Goal: Task Accomplishment & Management: Use online tool/utility

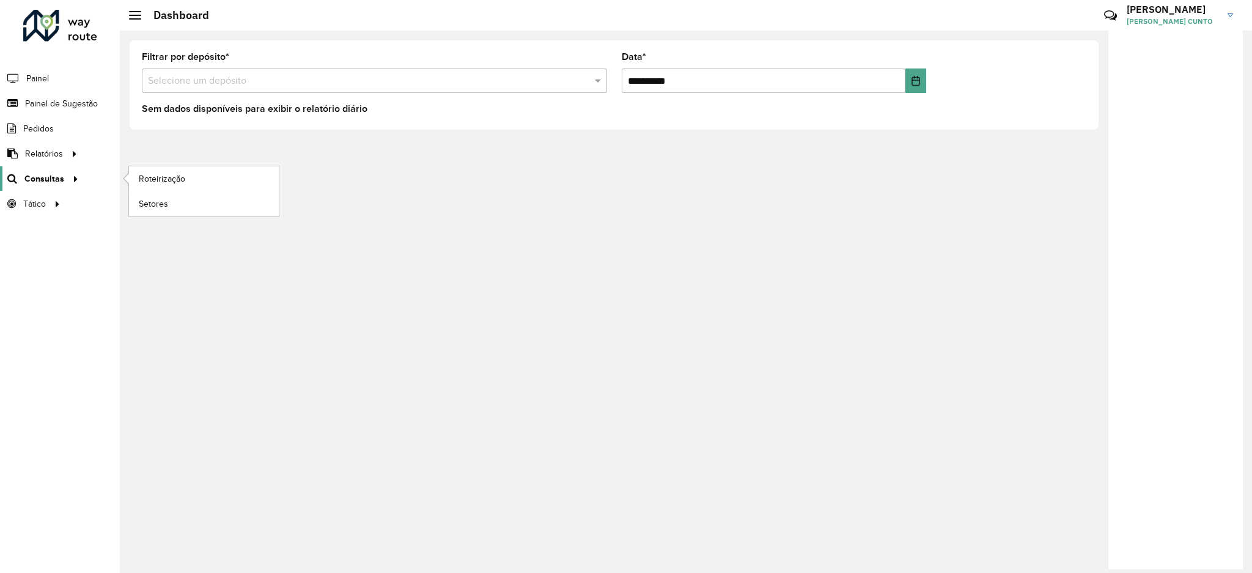
click at [78, 186] on link "Consultas" at bounding box center [41, 178] width 82 height 24
click at [166, 175] on span "Roteirização" at bounding box center [163, 178] width 49 height 13
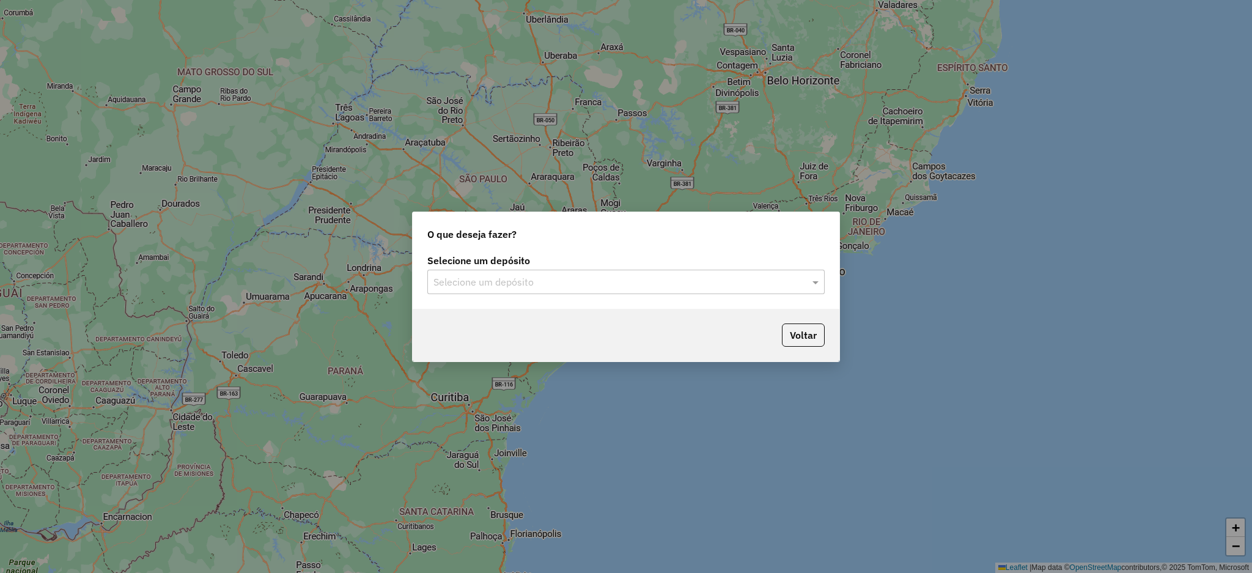
click at [640, 295] on div "Selecione um depósito Selecione um depósito" at bounding box center [625, 279] width 427 height 57
click at [641, 287] on input "text" at bounding box center [613, 282] width 361 height 15
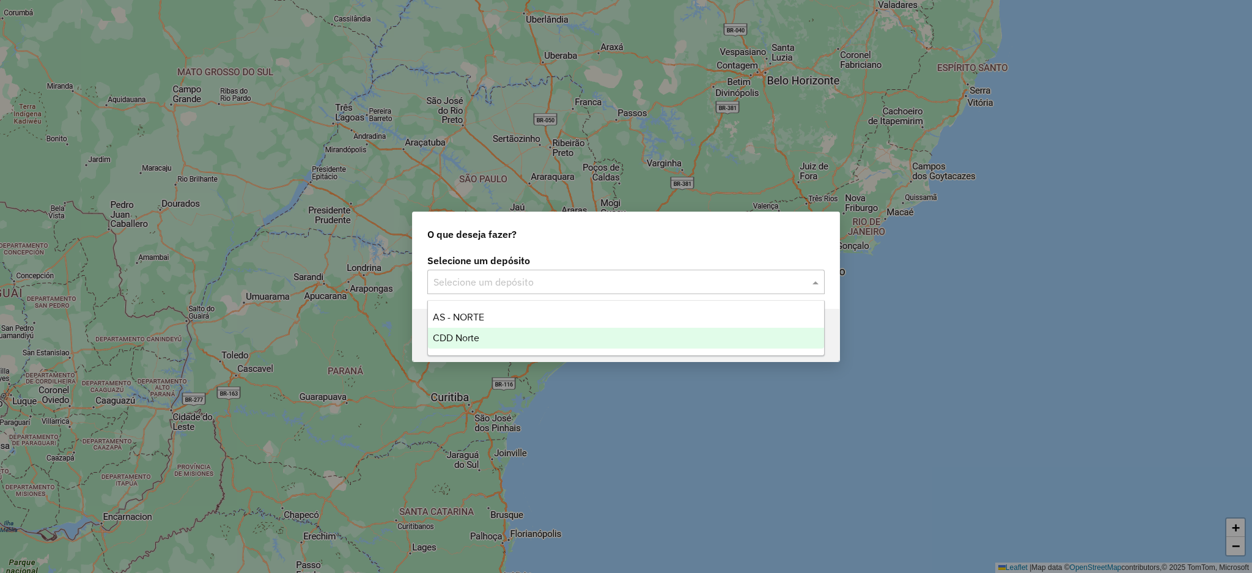
click at [590, 332] on div "CDD Norte" at bounding box center [626, 338] width 396 height 21
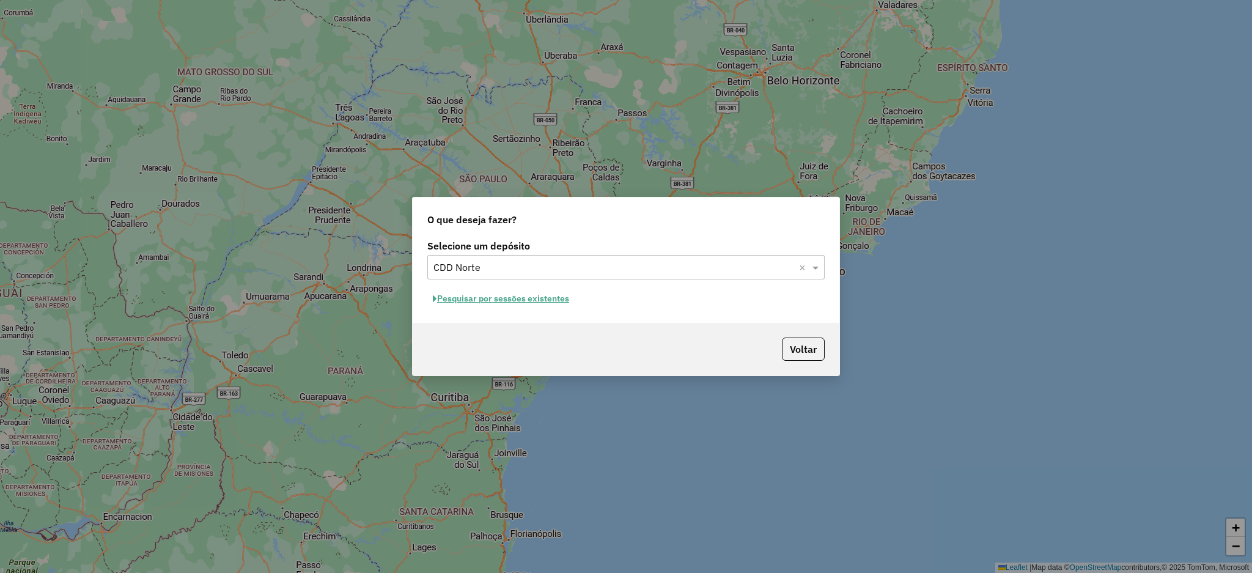
click at [565, 302] on button "Pesquisar por sessões existentes" at bounding box center [500, 298] width 147 height 19
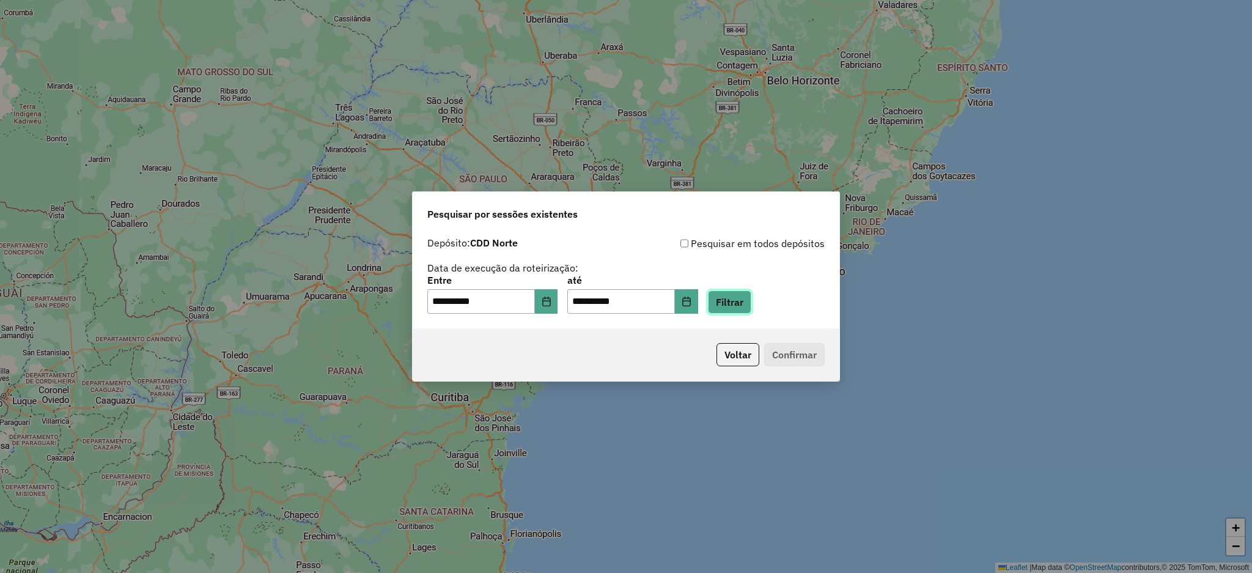
click at [746, 303] on button "Filtrar" at bounding box center [729, 301] width 43 height 23
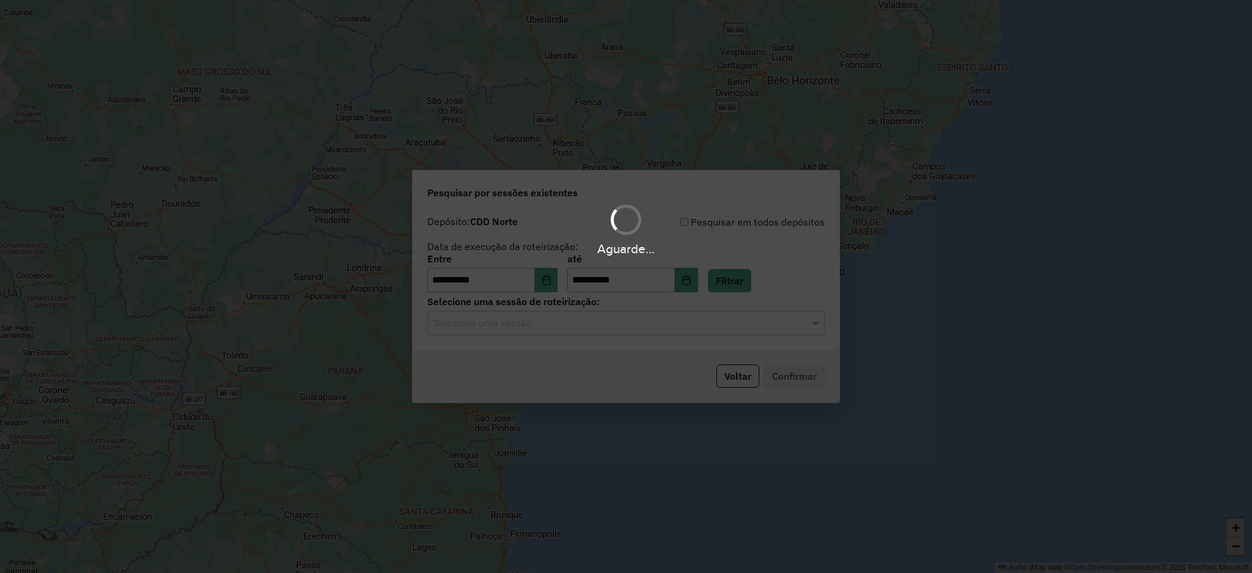
click at [688, 326] on div "Aguarde..." at bounding box center [626, 286] width 1252 height 573
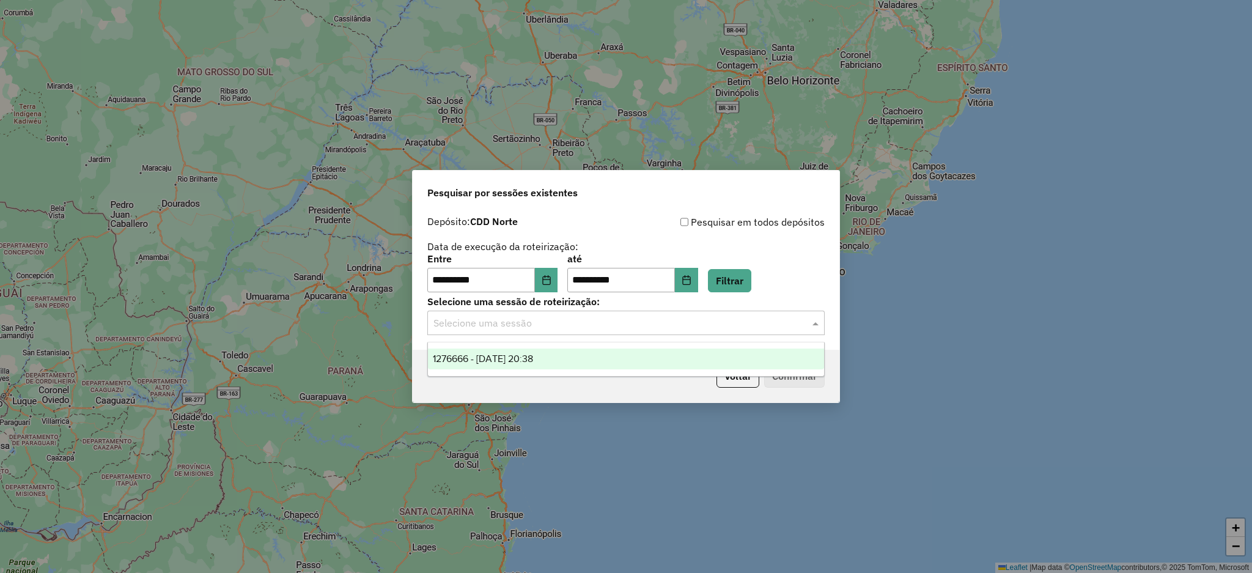
click at [688, 329] on input "text" at bounding box center [613, 323] width 361 height 15
drag, startPoint x: 725, startPoint y: 351, endPoint x: 745, endPoint y: 359, distance: 21.7
click at [725, 351] on div "1276666 - [DATE] 20:38" at bounding box center [626, 358] width 396 height 21
click at [777, 365] on button "Confirmar" at bounding box center [794, 375] width 60 height 23
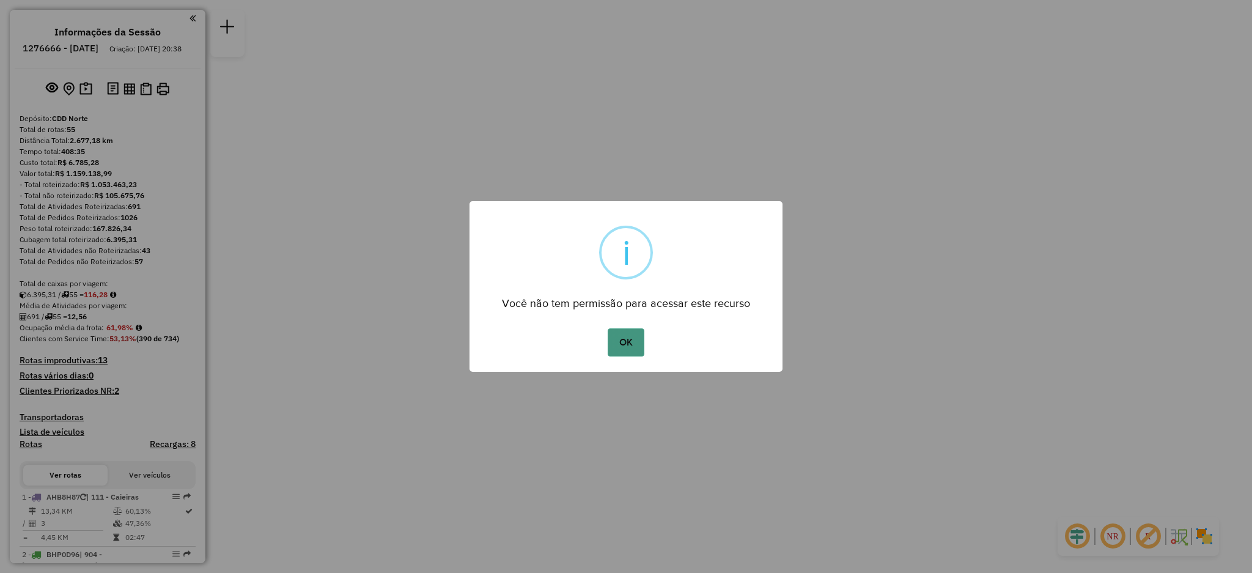
click at [632, 345] on button "OK" at bounding box center [625, 342] width 36 height 28
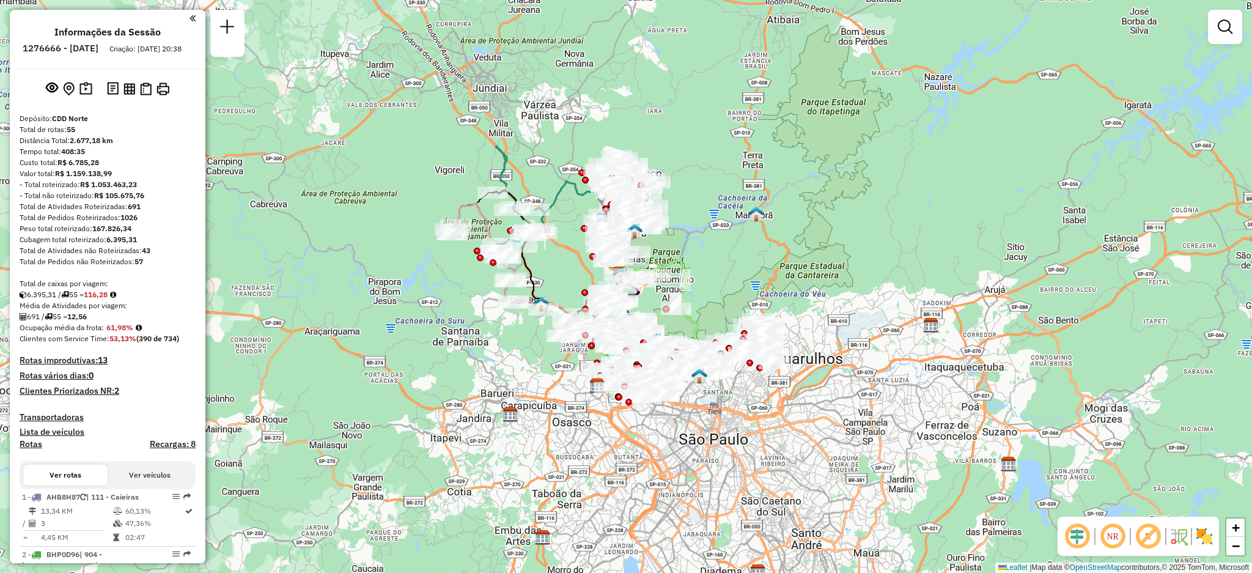
drag, startPoint x: 650, startPoint y: 277, endPoint x: 671, endPoint y: 294, distance: 26.5
click at [669, 294] on div "Rota 13 - Placa FSP2J25 23209999 - ELIANO BRITO DA SILV Janela de atendimento G…" at bounding box center [626, 286] width 1252 height 573
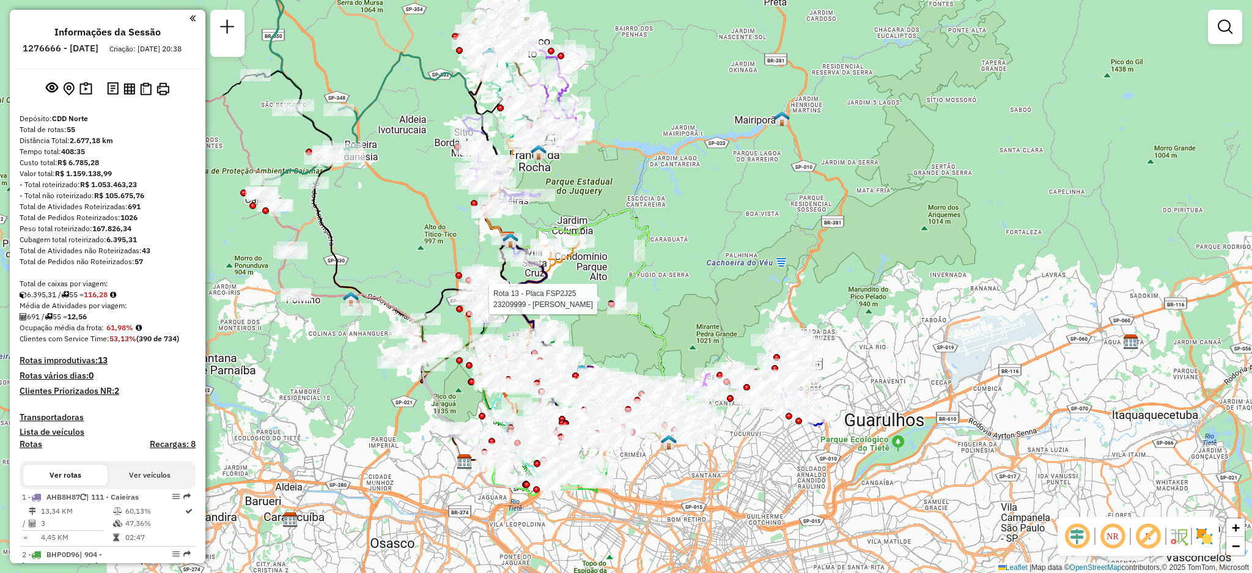
drag, startPoint x: 633, startPoint y: 273, endPoint x: 619, endPoint y: 242, distance: 33.6
click at [619, 242] on div "Rota 13 - Placa FSP2J25 23209999 - ELIANO BRITO DA SILV Janela de atendimento G…" at bounding box center [626, 286] width 1252 height 573
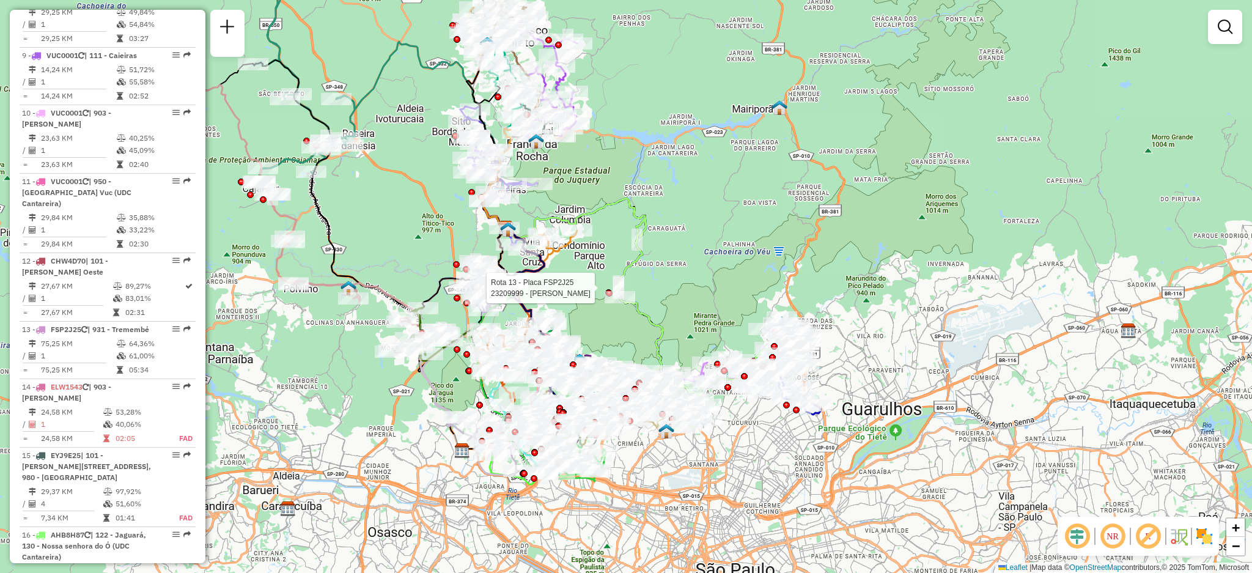
scroll to position [3531, 0]
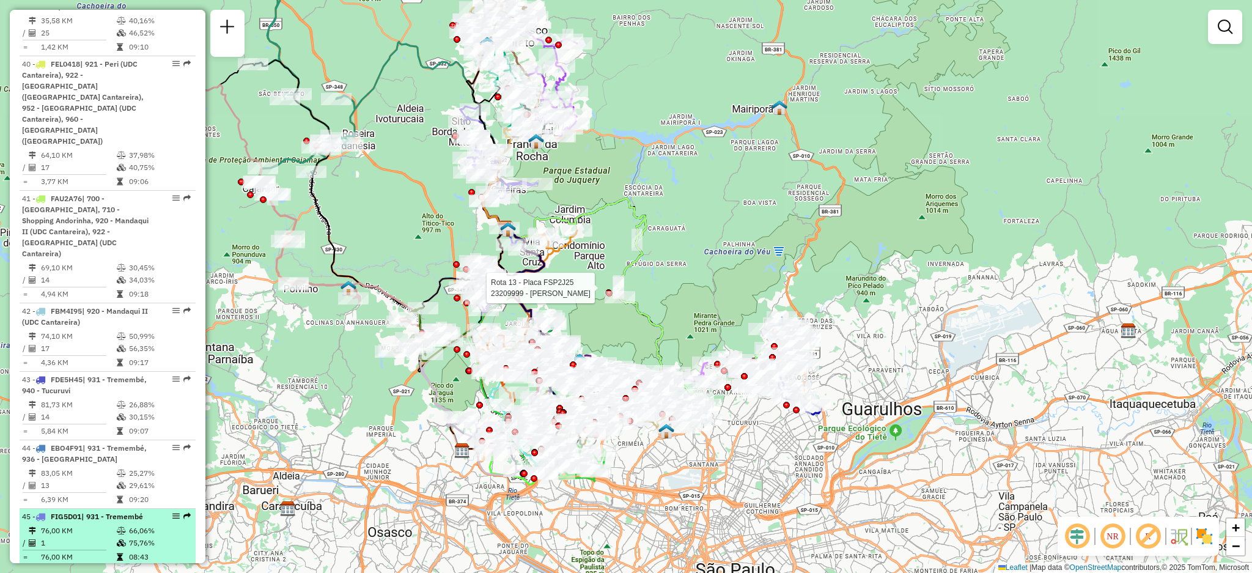
click at [182, 508] on li "45 - FIG5D01 | 931 - Tremembé 76,00 KM 66,06% / 1 75,76% = 76,00 KM 08:43" at bounding box center [108, 536] width 176 height 57
select select "**********"
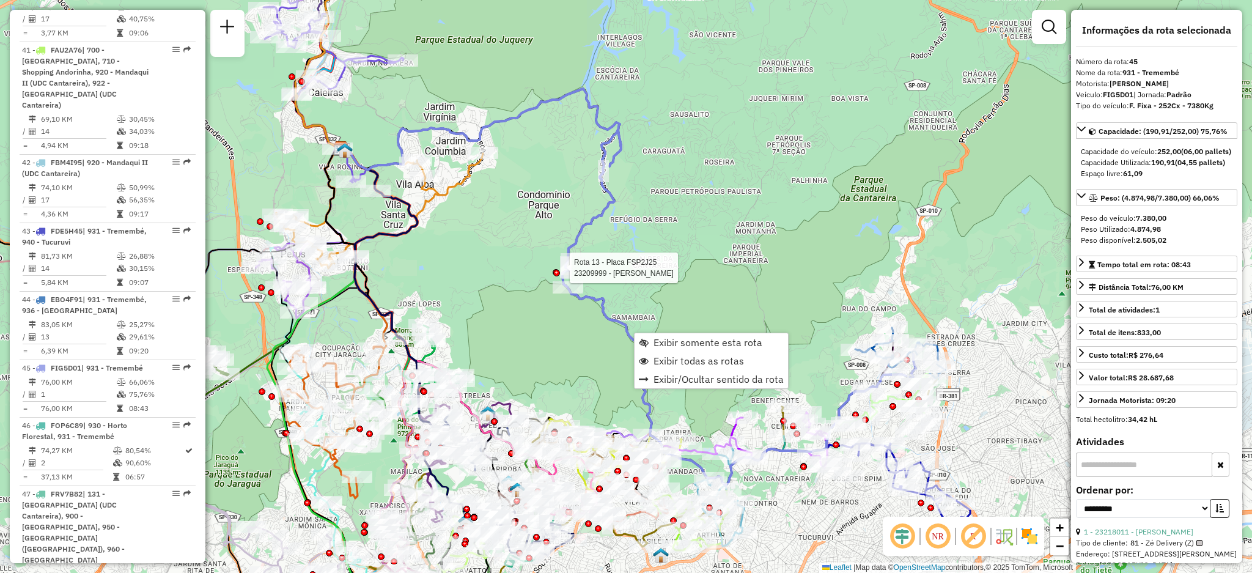
scroll to position [3799, 0]
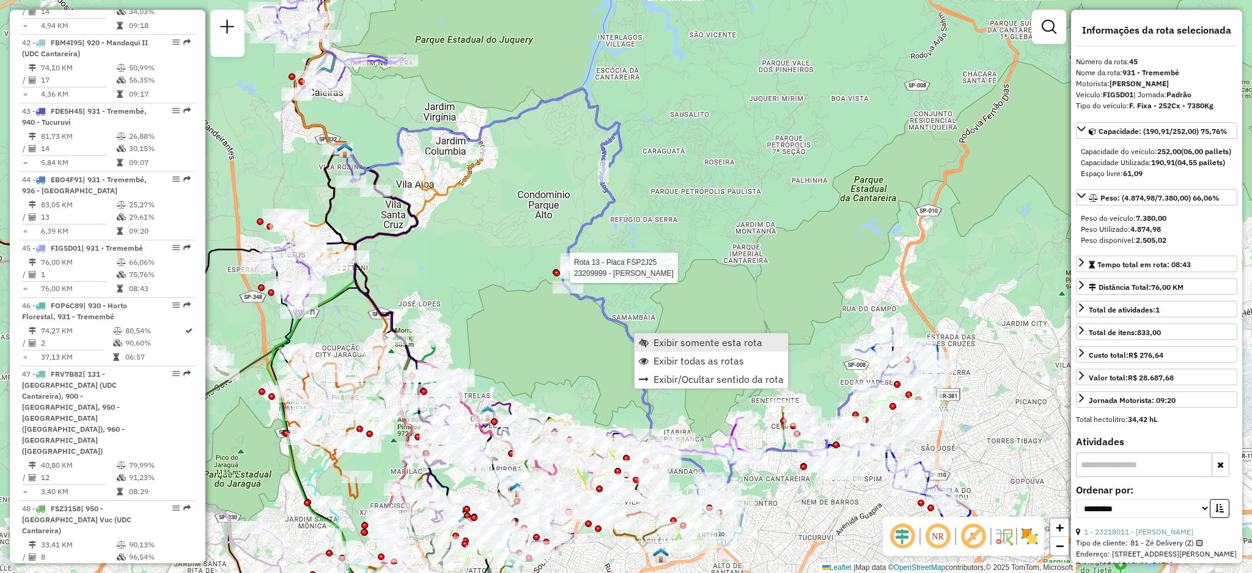
click at [637, 339] on link "Exibir somente esta rota" at bounding box center [710, 342] width 153 height 18
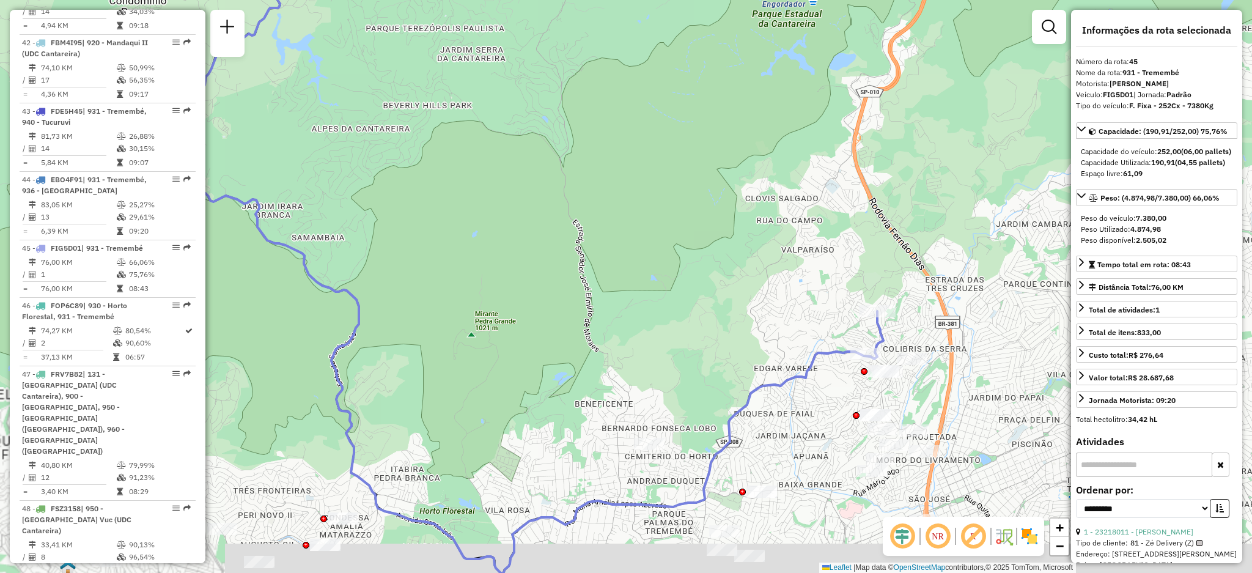
drag, startPoint x: 878, startPoint y: 407, endPoint x: 840, endPoint y: 339, distance: 77.7
click at [842, 345] on div "Janela de atendimento Grade de atendimento Capacidade Transportadoras Veículos …" at bounding box center [626, 286] width 1252 height 573
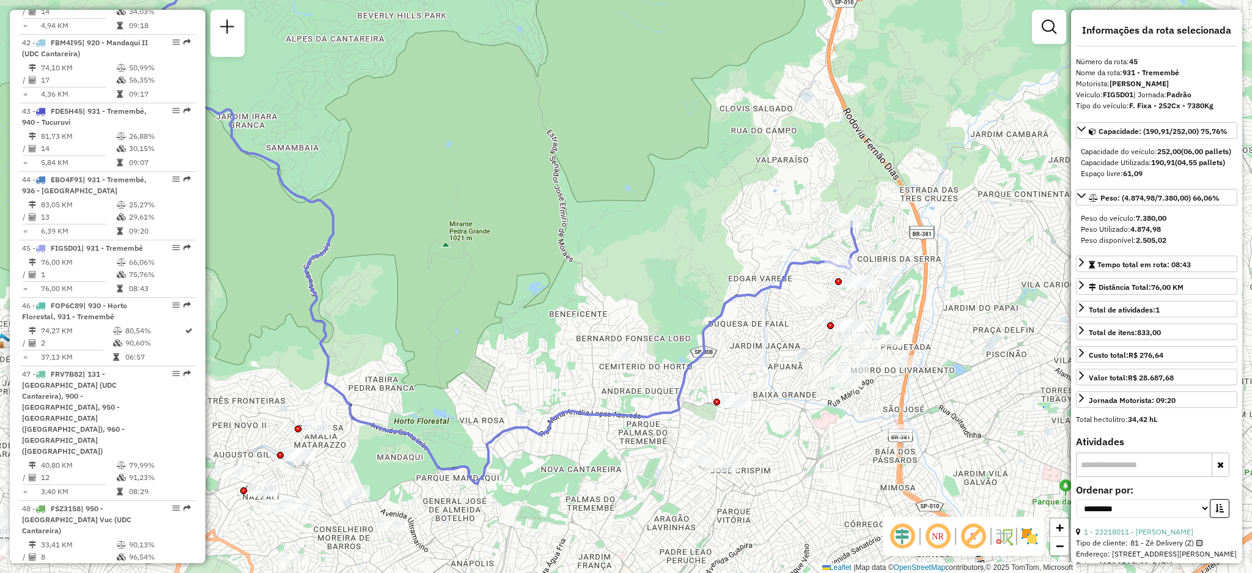
drag, startPoint x: 797, startPoint y: 411, endPoint x: 790, endPoint y: 390, distance: 22.0
click at [790, 390] on div "Janela de atendimento Grade de atendimento Capacidade Transportadoras Veículos …" at bounding box center [626, 286] width 1252 height 573
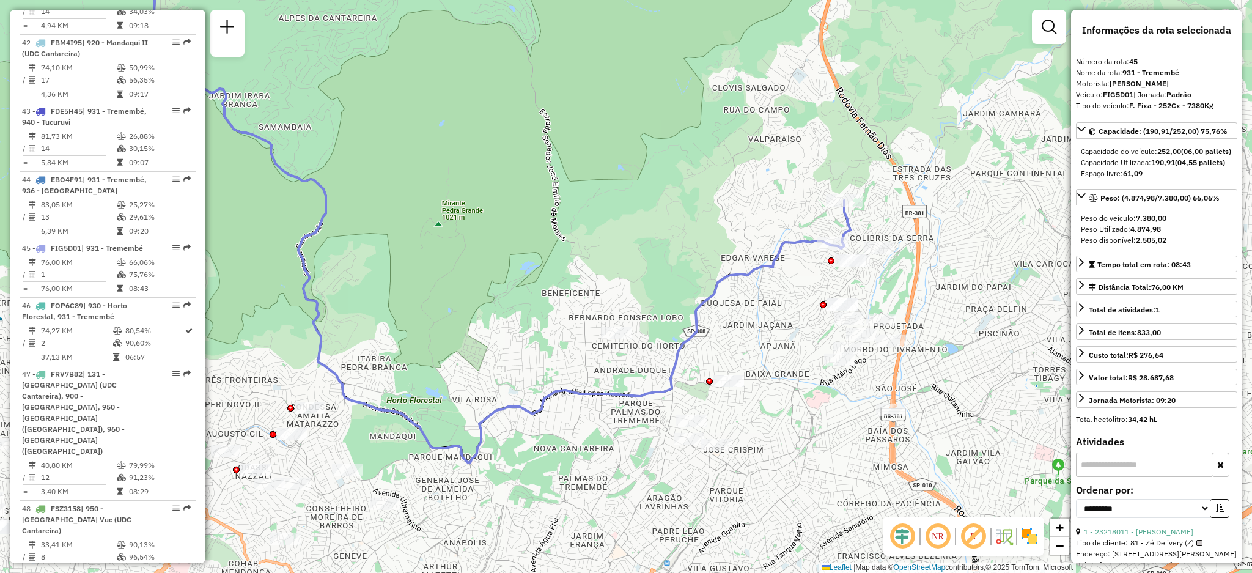
scroll to position [1374, 0]
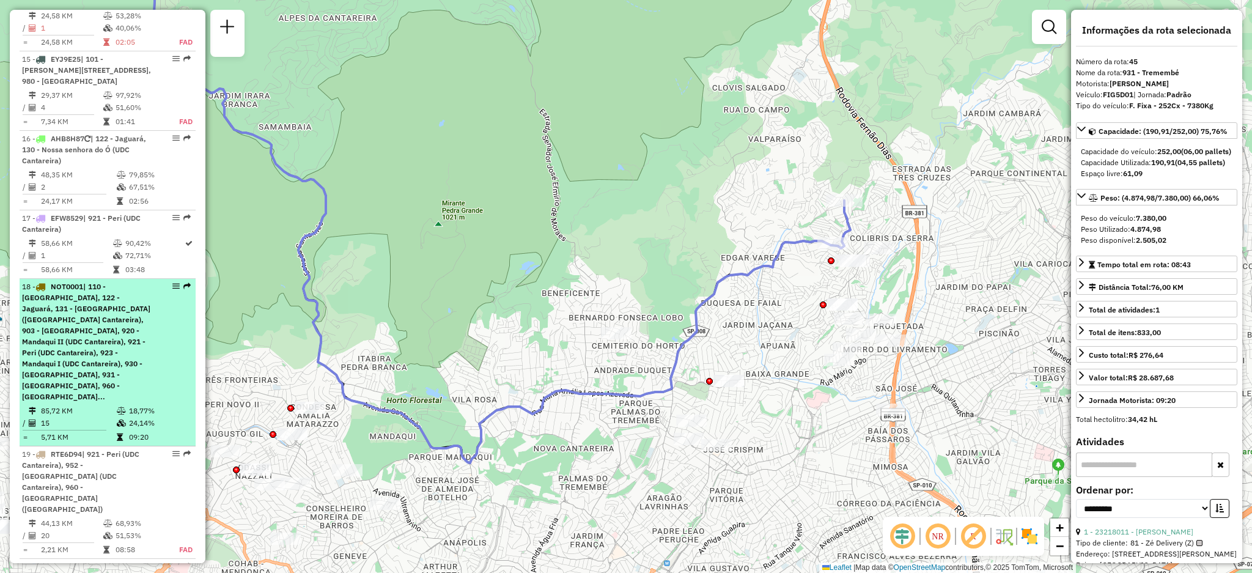
click at [183, 287] on em at bounding box center [186, 285] width 7 height 7
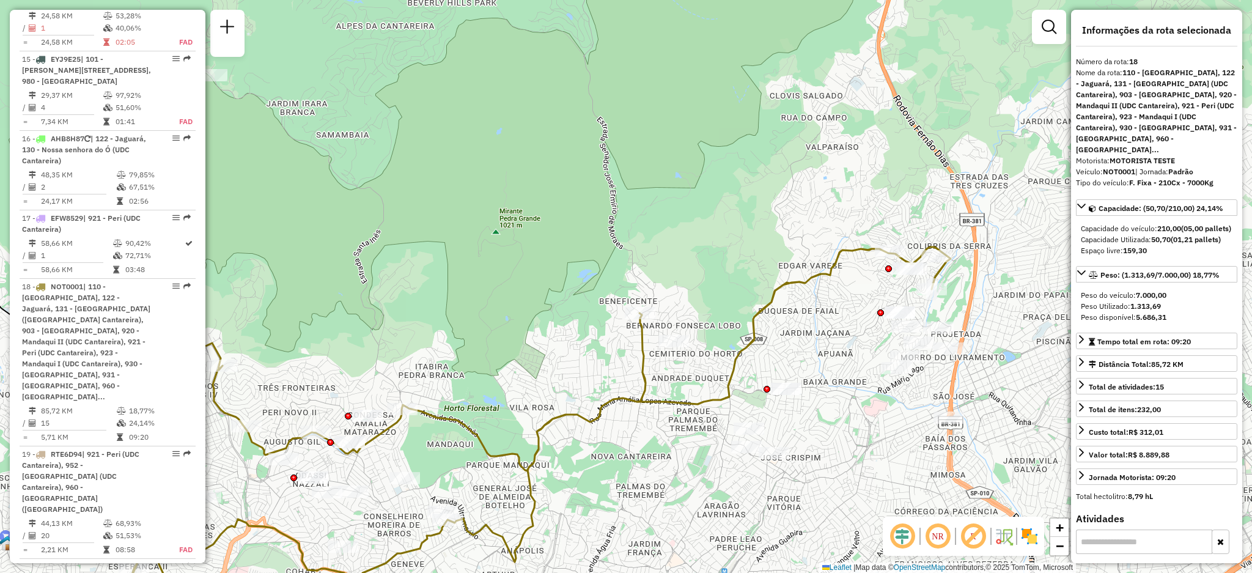
drag, startPoint x: 603, startPoint y: 331, endPoint x: 722, endPoint y: 270, distance: 133.6
click at [722, 270] on div "Janela de atendimento Grade de atendimento Capacidade Transportadoras Veículos …" at bounding box center [626, 286] width 1252 height 573
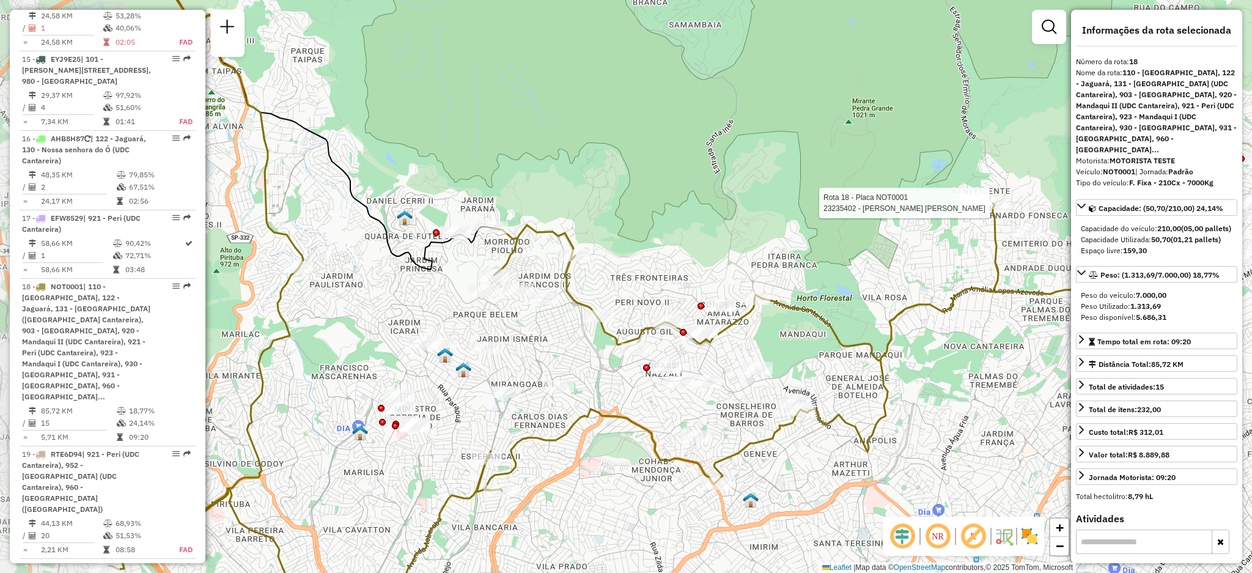
drag, startPoint x: 557, startPoint y: 369, endPoint x: 725, endPoint y: 335, distance: 171.4
click at [717, 335] on div at bounding box center [702, 332] width 31 height 12
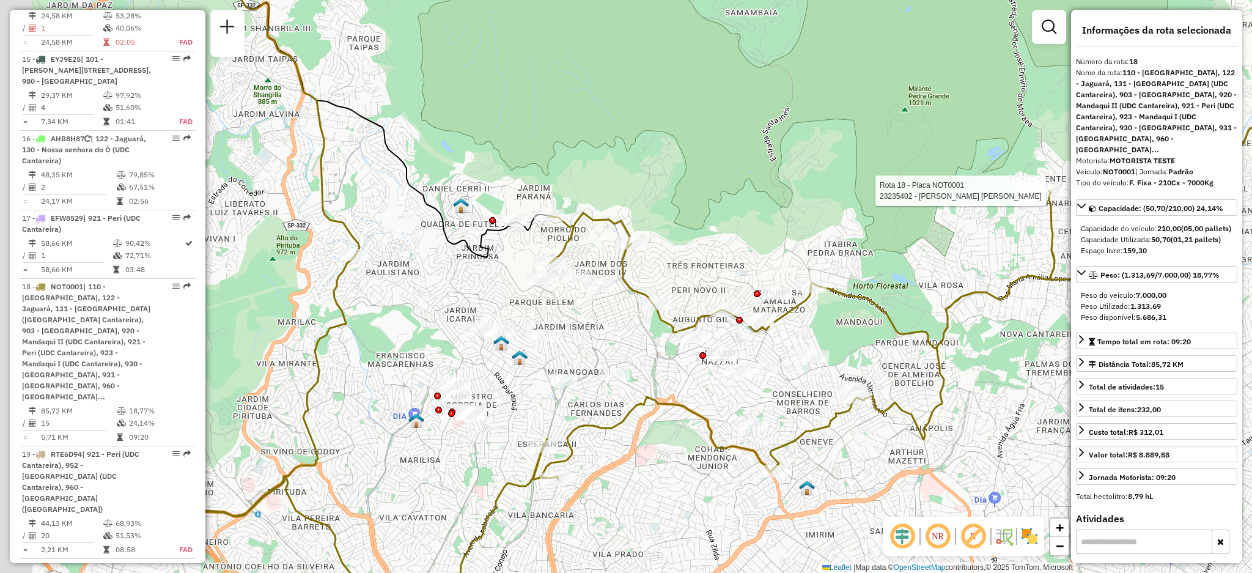
drag, startPoint x: 554, startPoint y: 363, endPoint x: 603, endPoint y: 356, distance: 49.4
click at [603, 356] on div "Rota 18 - Placa NOT0001 23235402 - LAURA REGINA ENNES NOGUEIRA Janela de atendi…" at bounding box center [626, 286] width 1252 height 573
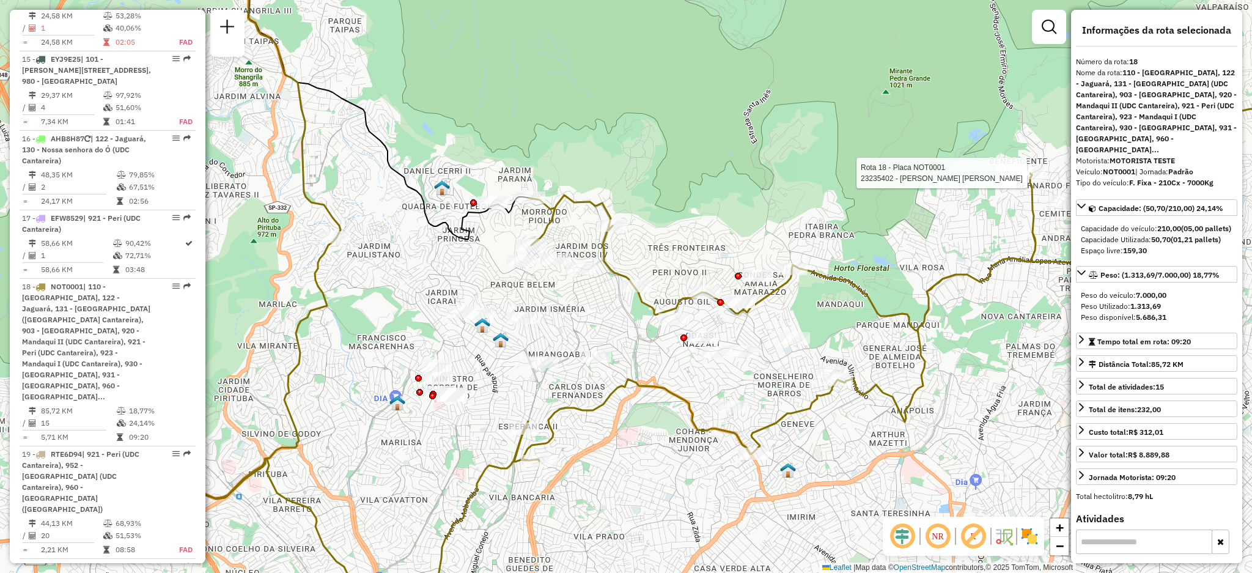
click at [487, 296] on div "Rota 18 - Placa NOT0001 23235402 - LAURA REGINA ENNES NOGUEIRA Janela de atendi…" at bounding box center [626, 286] width 1252 height 573
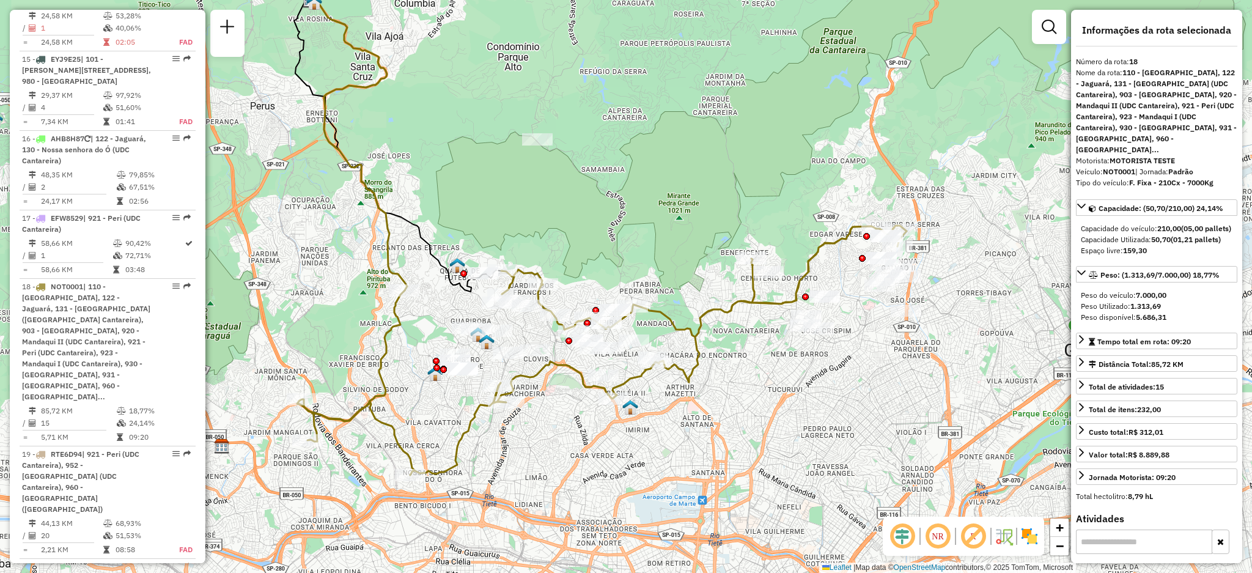
click at [834, 401] on div "Rota 18 - Placa NOT0001 23218658 - EDER RODRIGUES ROQUE Rota 18 - Placa NOT0001…" at bounding box center [626, 286] width 1252 height 573
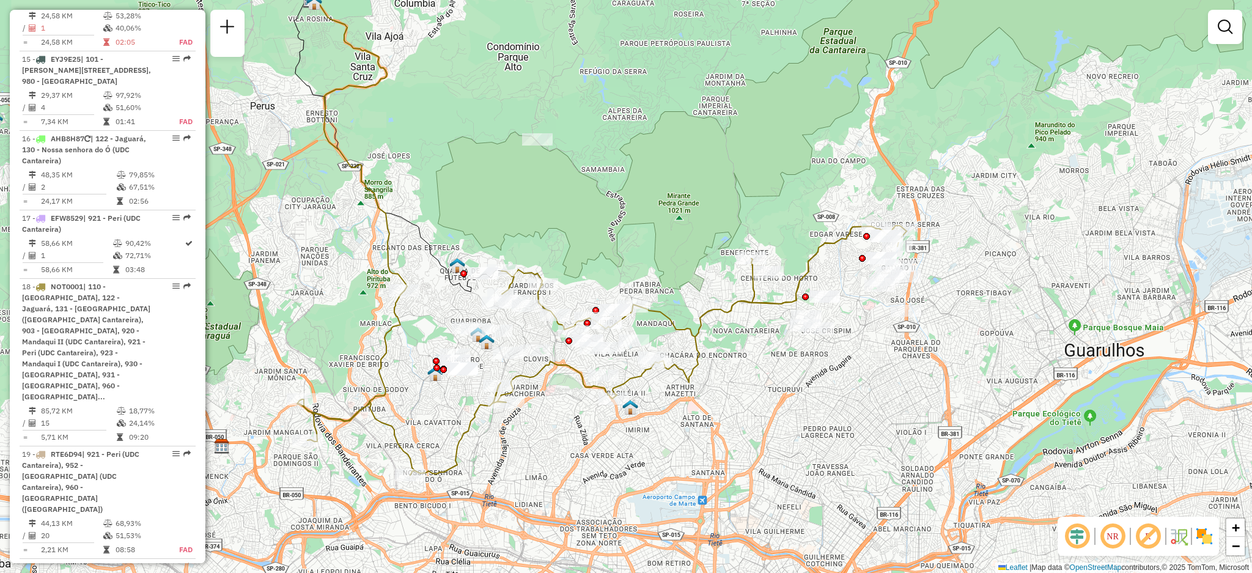
drag, startPoint x: 478, startPoint y: 257, endPoint x: 536, endPoint y: 270, distance: 59.6
click at [536, 270] on div "Rota 18 - Placa NOT0001 23217131 - GARAGEM DAS BEBIDAS Janela de atendimento Gr…" at bounding box center [626, 286] width 1252 height 573
